Goal: Transaction & Acquisition: Subscribe to service/newsletter

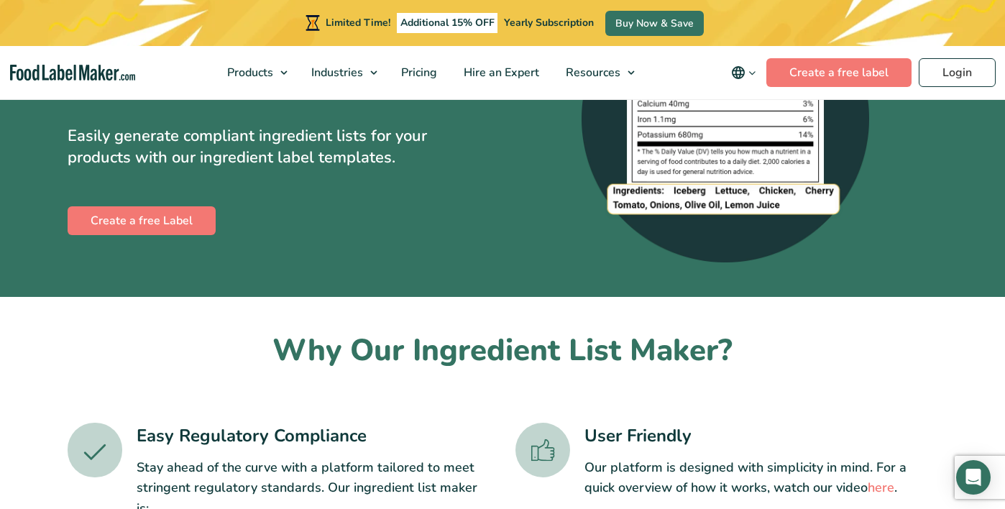
scroll to position [144, 0]
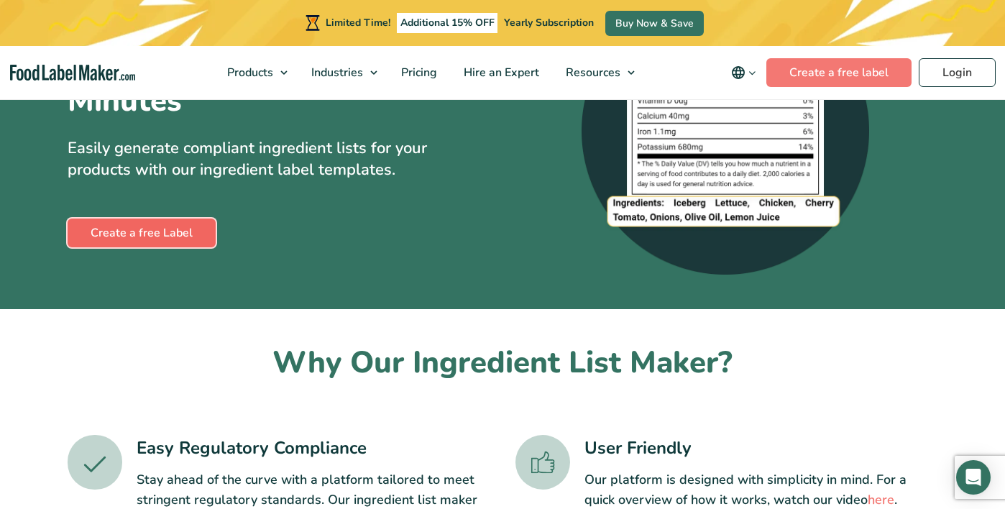
click at [185, 230] on link "Create a free Label" at bounding box center [142, 232] width 148 height 29
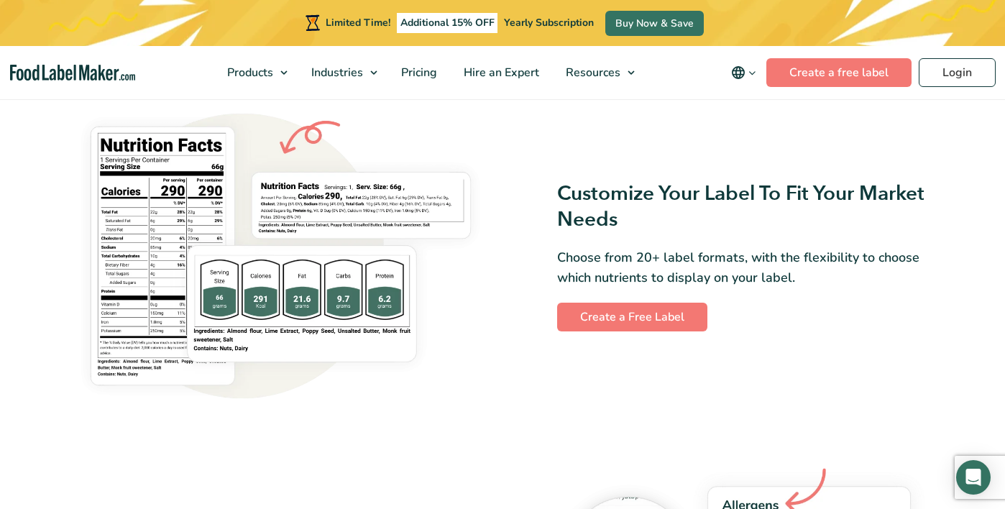
scroll to position [1126, 0]
